Goal: Find specific page/section: Find specific page/section

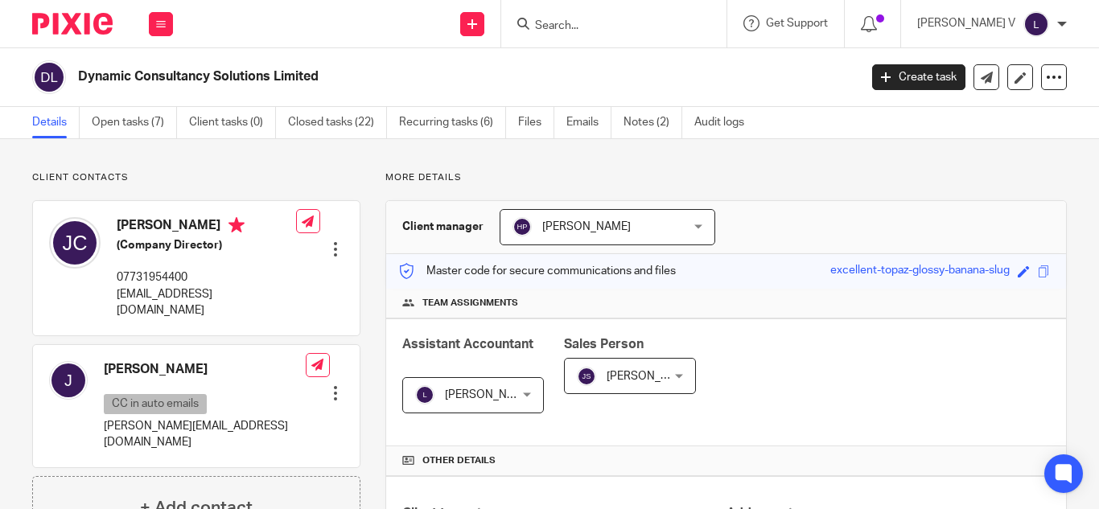
click at [583, 29] on input "Search" at bounding box center [605, 26] width 145 height 14
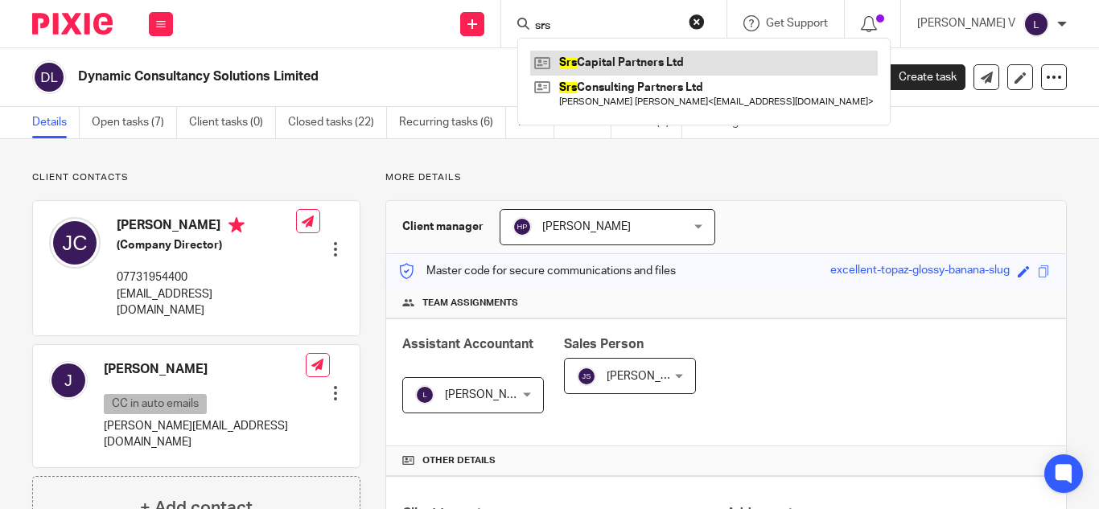
type input "srs"
click at [653, 60] on link at bounding box center [704, 63] width 348 height 24
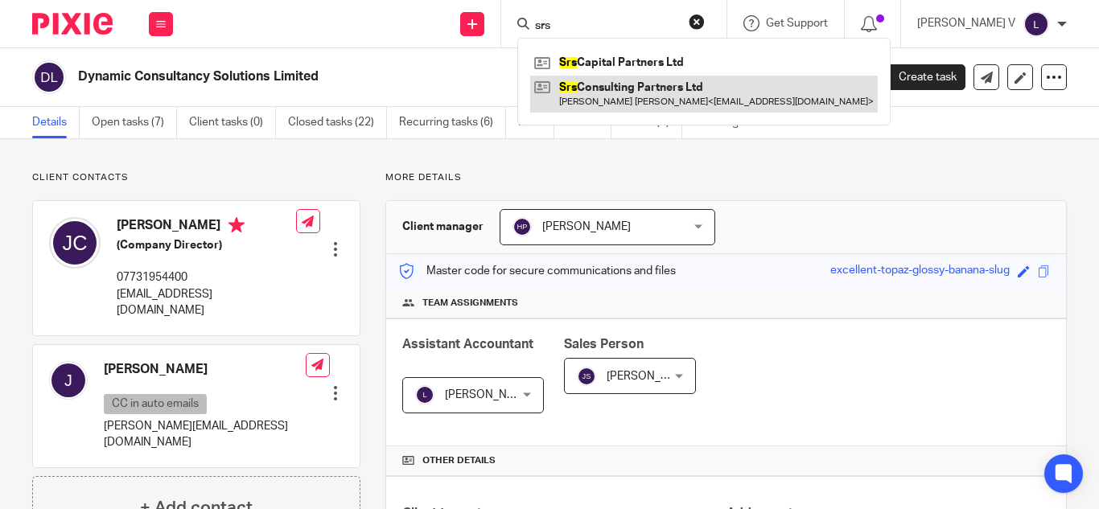
click at [665, 83] on link at bounding box center [704, 94] width 348 height 37
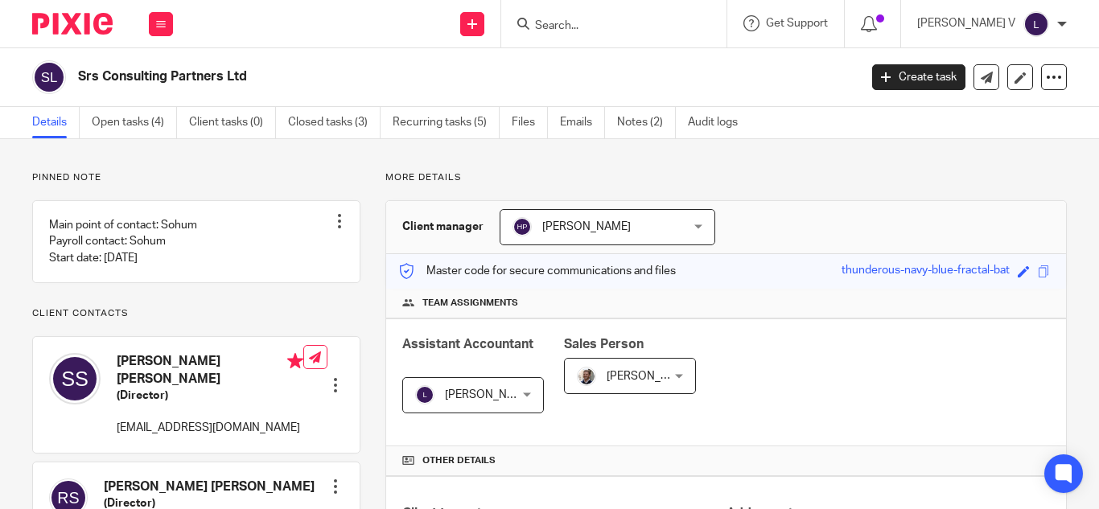
click at [1038, 267] on span at bounding box center [1044, 272] width 12 height 12
